Goal: Use online tool/utility: Utilize a website feature to perform a specific function

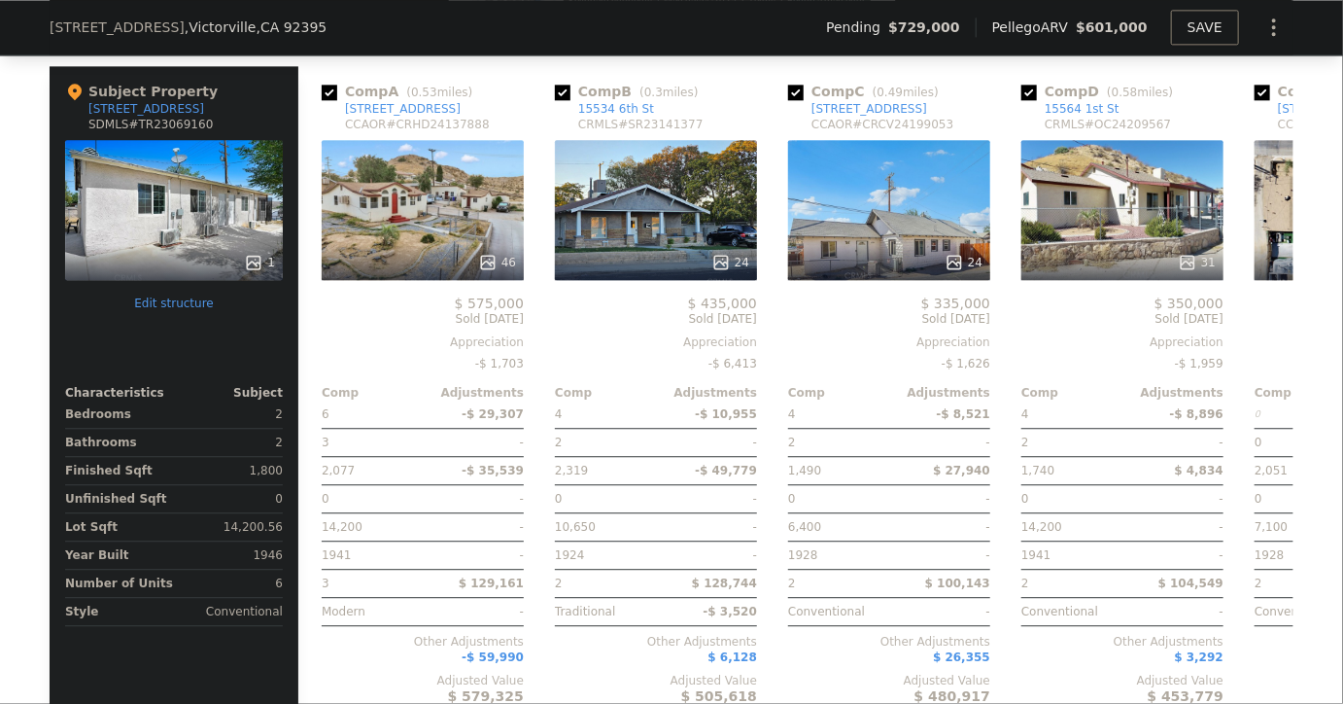
click at [187, 305] on button "Edit structure" at bounding box center [174, 303] width 218 height 16
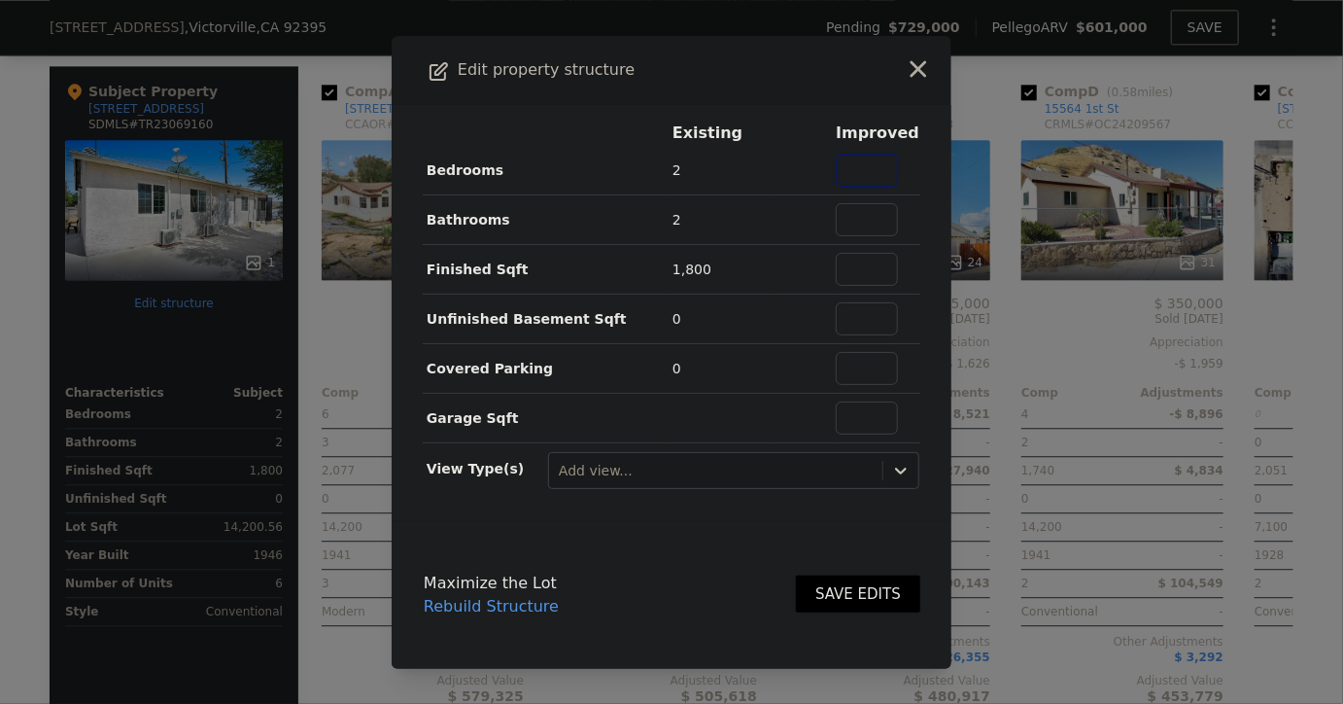
click at [860, 175] on input "text" at bounding box center [867, 170] width 62 height 33
type input "7"
click at [862, 229] on input "text" at bounding box center [867, 219] width 62 height 33
type input "8"
type input "6"
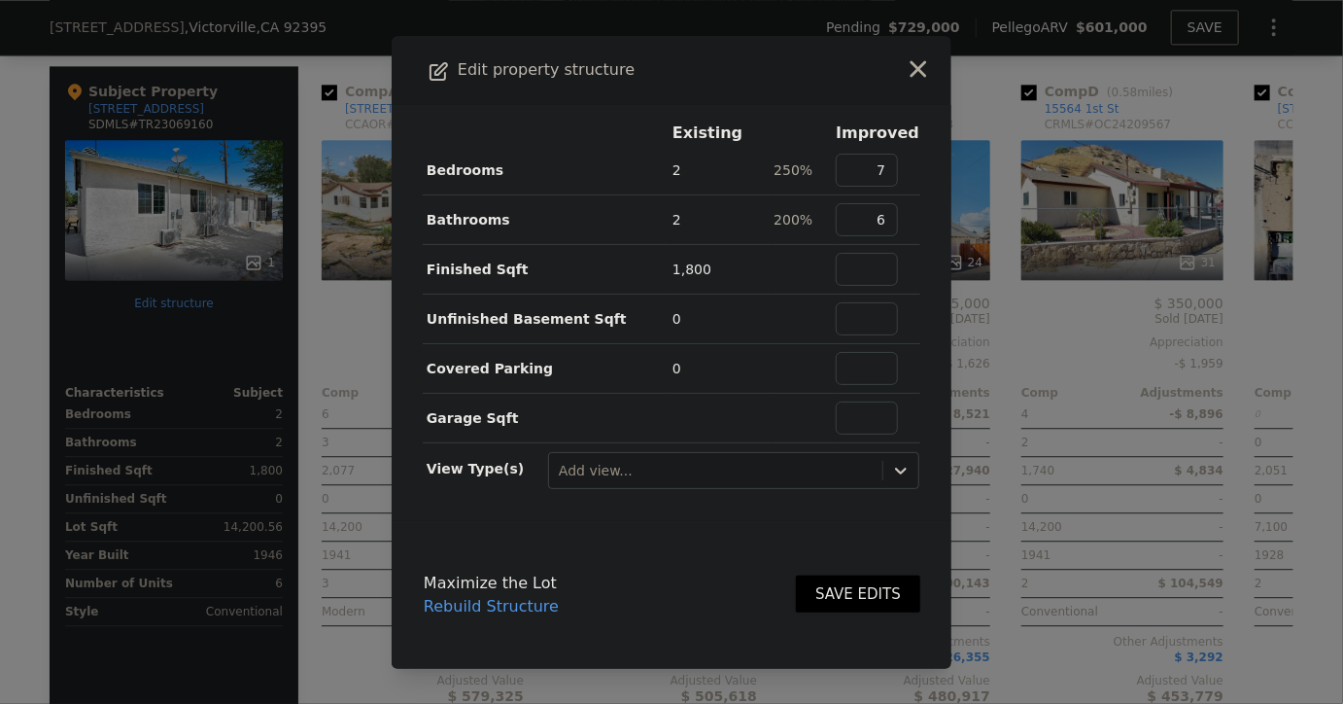
click at [865, 591] on button "SAVE EDITS" at bounding box center [858, 594] width 124 height 38
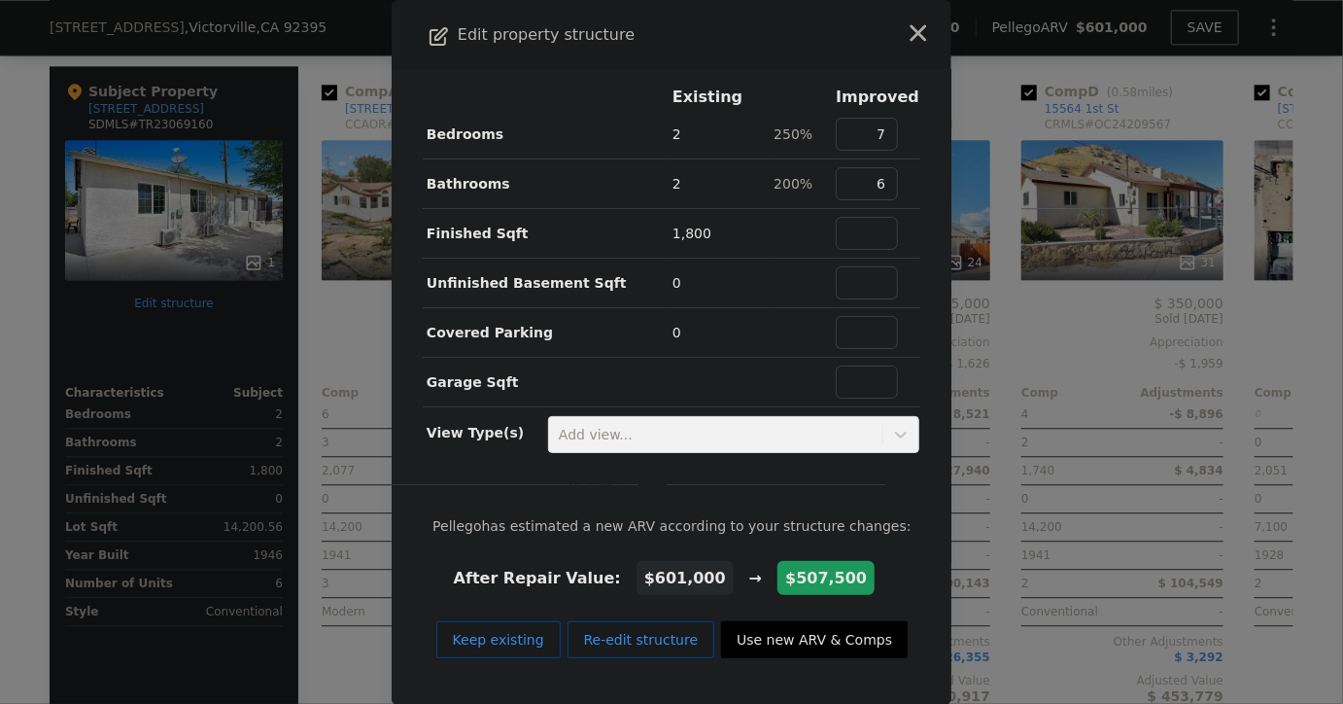
click at [799, 640] on button "Use new ARV & Comps" at bounding box center [814, 639] width 187 height 37
type input "$ 507,500"
type input "-$ 302,742"
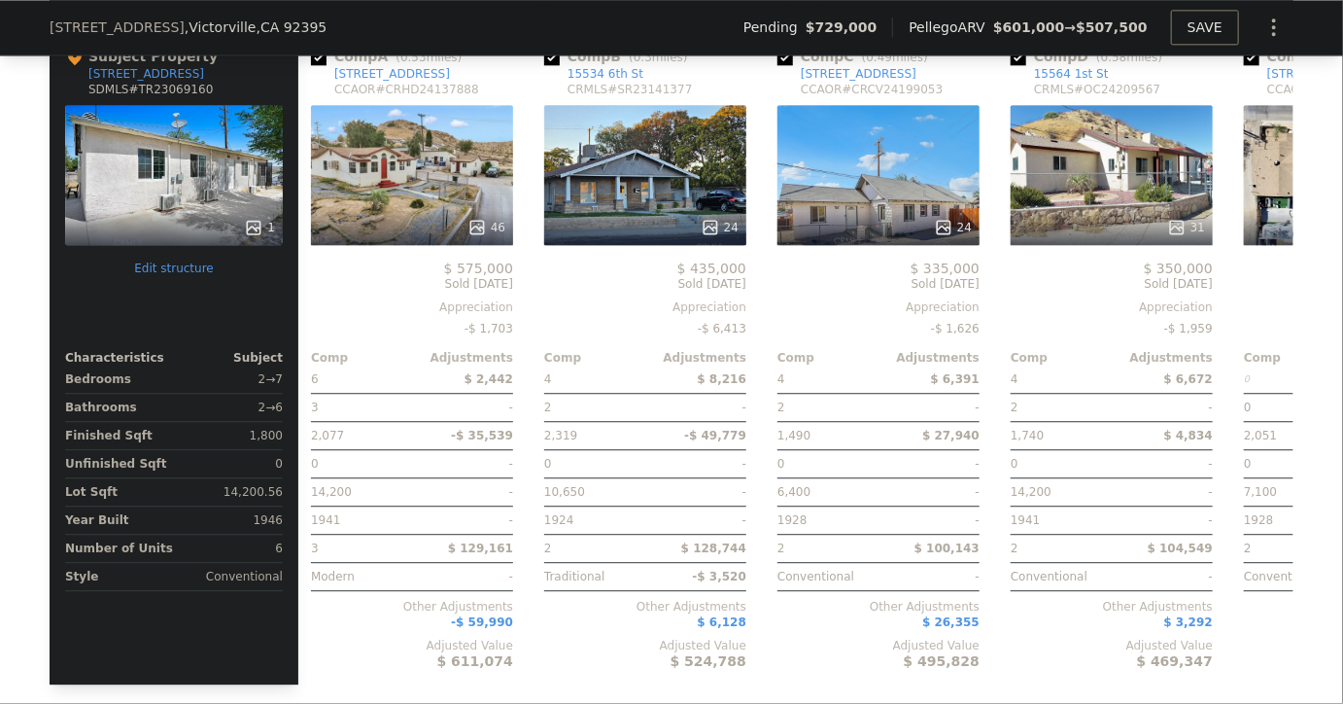
scroll to position [2136, 0]
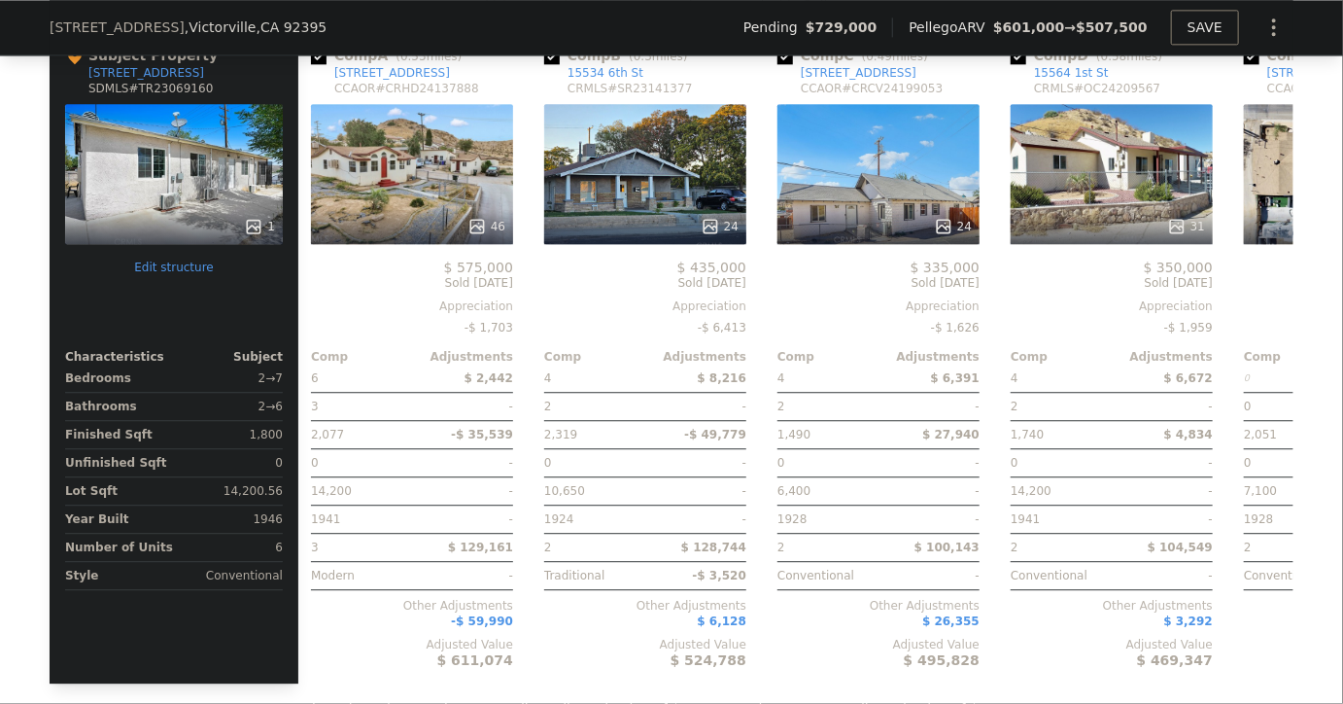
type input "$ 601,000"
type input "-$ 214,414"
